Goal: Task Accomplishment & Management: Use online tool/utility

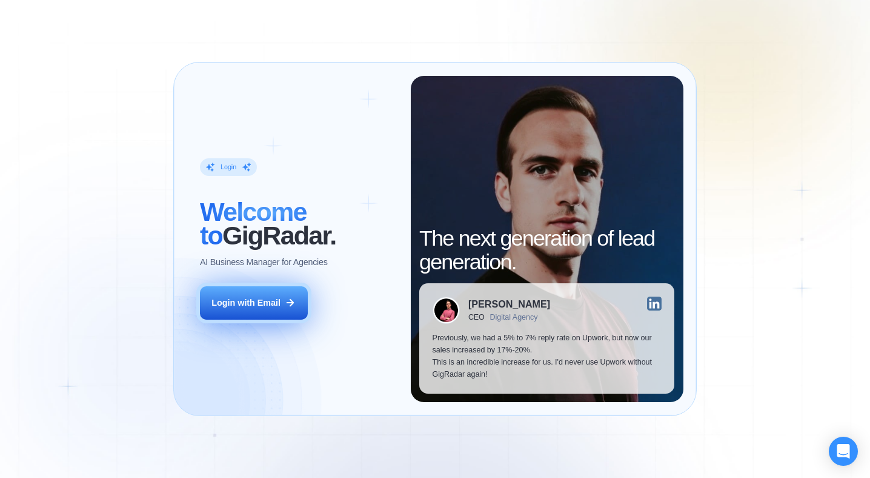
click at [298, 302] on button "Login with Email" at bounding box center [254, 303] width 108 height 34
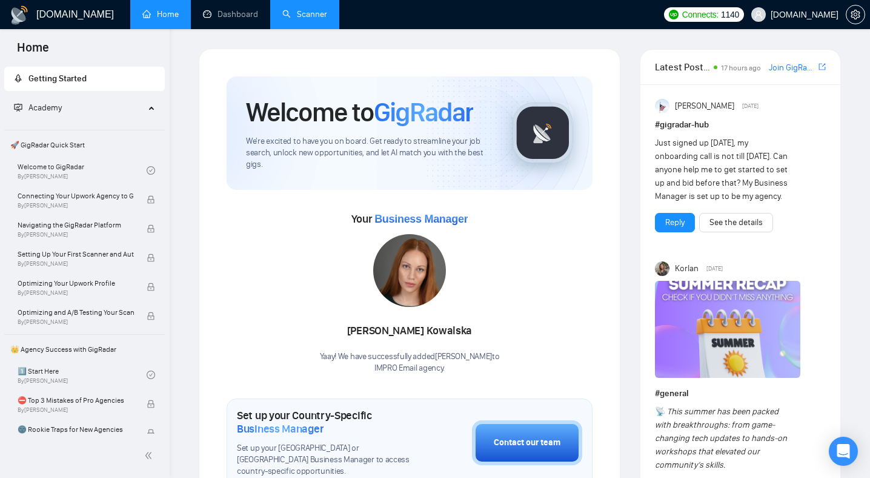
click at [315, 16] on link "Scanner" at bounding box center [304, 14] width 45 height 10
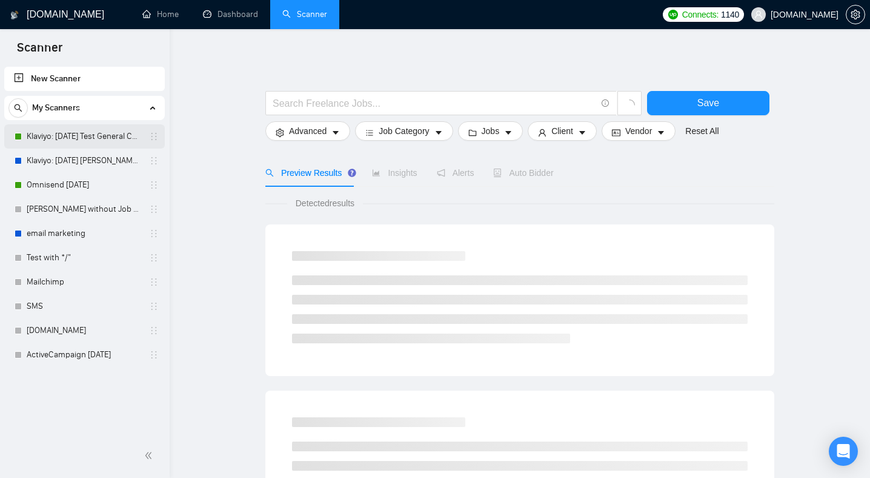
click at [88, 139] on link "Klaviyo: [DATE] Test General Cover" at bounding box center [84, 136] width 115 height 24
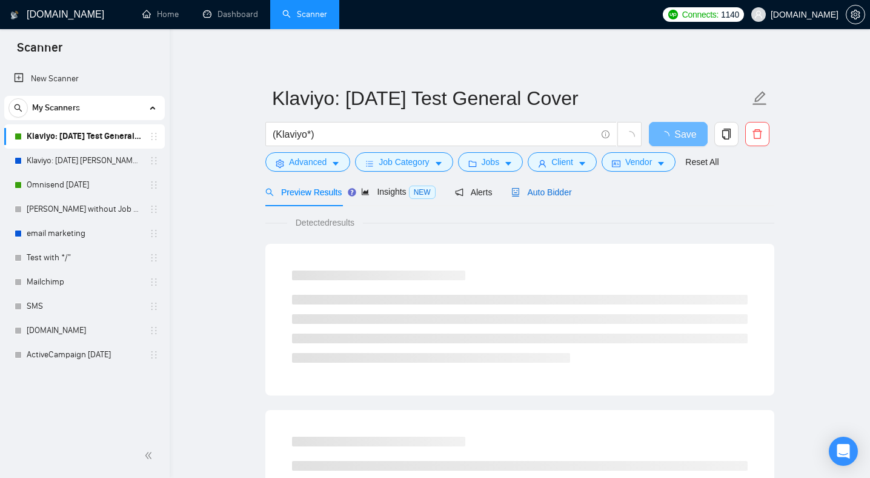
click at [553, 195] on span "Auto Bidder" at bounding box center [542, 192] width 60 height 10
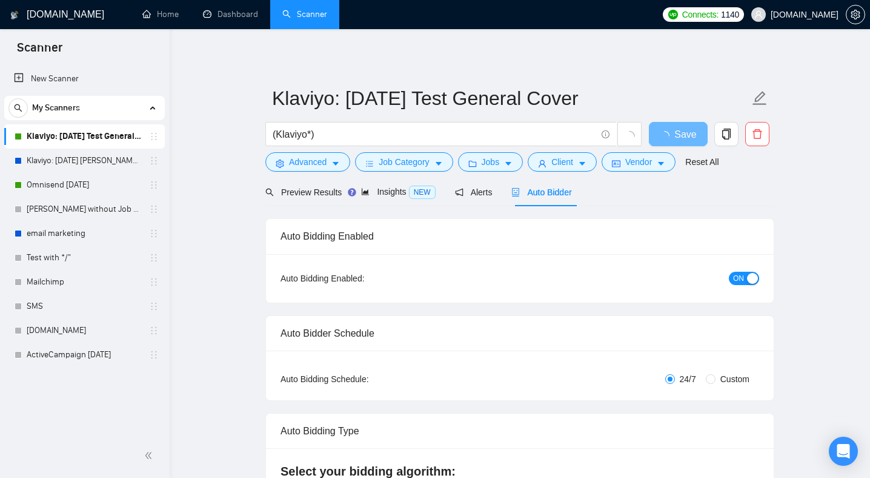
radio input "false"
radio input "true"
checkbox input "true"
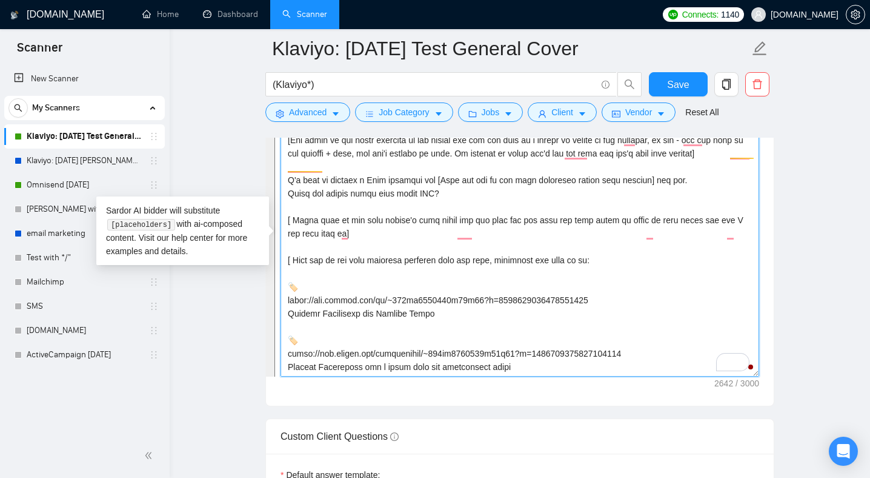
drag, startPoint x: 389, startPoint y: 367, endPoint x: 233, endPoint y: 44, distance: 358.4
click at [233, 44] on main "Klaviyo: [DATE] Test General Cover (Klaviyo*) Save Advanced Job Category Jobs C…" at bounding box center [520, 310] width 662 height 3837
